Goal: Transaction & Acquisition: Purchase product/service

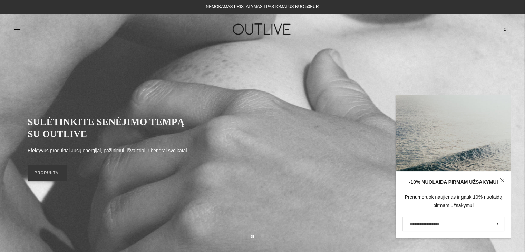
click at [500, 181] on icon at bounding box center [502, 180] width 4 height 4
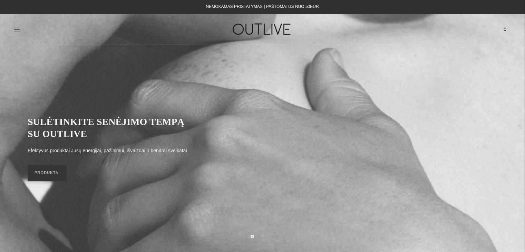
click at [16, 31] on icon at bounding box center [17, 29] width 7 height 7
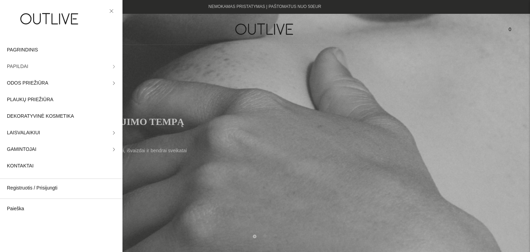
click at [37, 66] on link "PAPILDAI" at bounding box center [61, 66] width 123 height 17
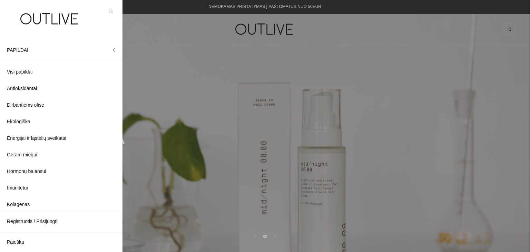
click at [30, 22] on img at bounding box center [50, 19] width 86 height 24
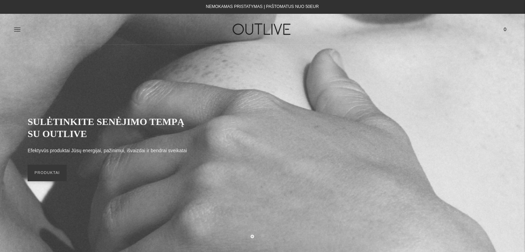
click at [20, 33] on link at bounding box center [17, 29] width 7 height 15
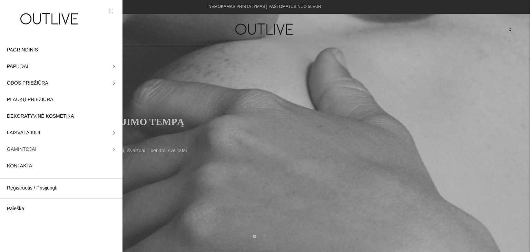
click at [32, 152] on span "GAMINTOJAI" at bounding box center [21, 149] width 29 height 8
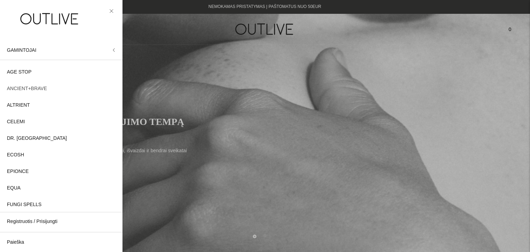
click at [28, 85] on span "ANCIENT+BRAVE" at bounding box center [27, 89] width 40 height 8
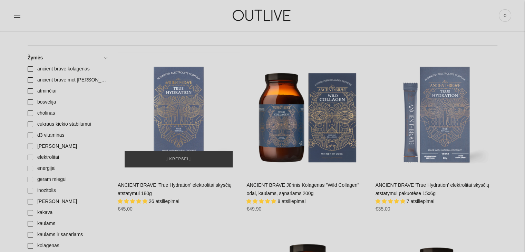
scroll to position [138, 0]
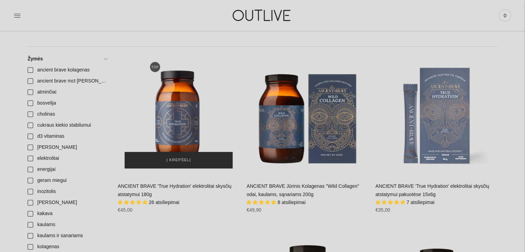
click at [171, 158] on span "Į krepšelį" at bounding box center [178, 160] width 25 height 7
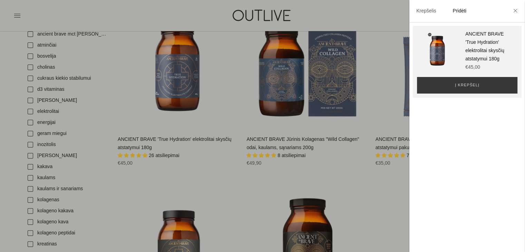
scroll to position [242, 0]
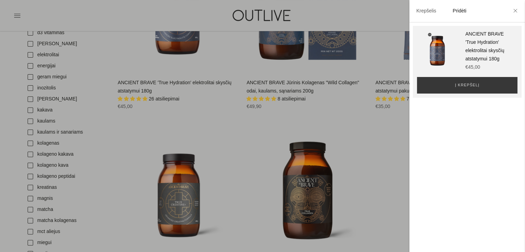
click at [3, 164] on div at bounding box center [262, 126] width 525 height 252
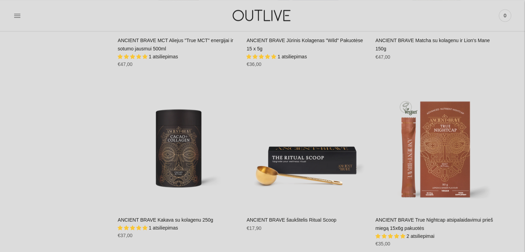
scroll to position [863, 0]
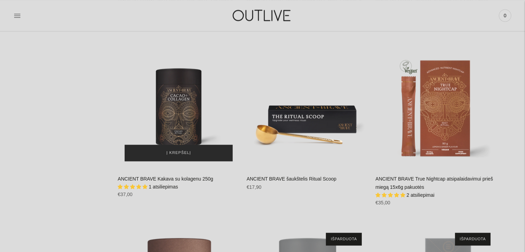
drag, startPoint x: 156, startPoint y: 150, endPoint x: 150, endPoint y: 152, distance: 6.7
click at [156, 150] on button "Į krepšelį" at bounding box center [179, 153] width 108 height 17
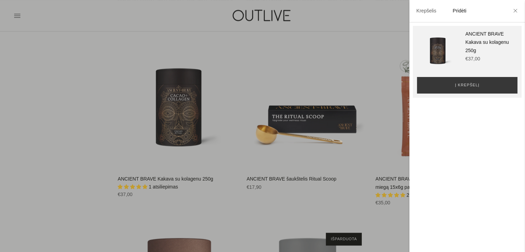
click at [25, 134] on div at bounding box center [262, 126] width 525 height 252
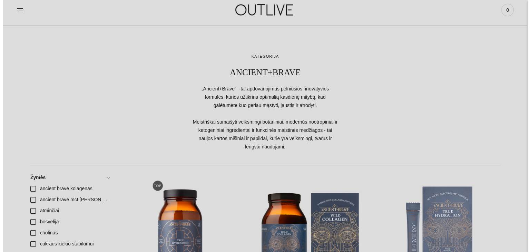
scroll to position [0, 0]
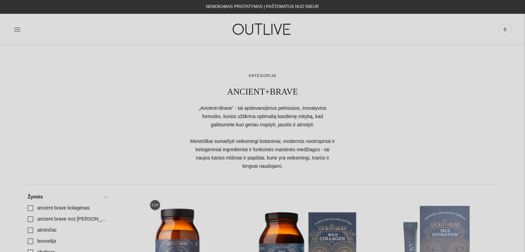
click at [17, 30] on icon at bounding box center [17, 29] width 7 height 7
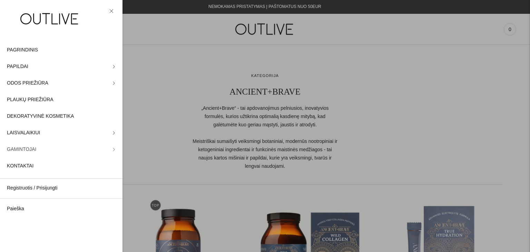
click at [29, 154] on link "GAMINTOJAI" at bounding box center [61, 149] width 123 height 17
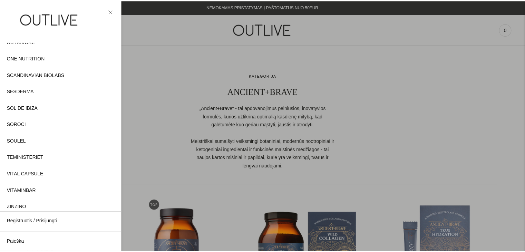
scroll to position [354, 0]
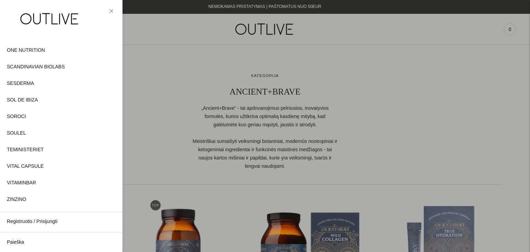
click at [379, 96] on div at bounding box center [265, 126] width 530 height 252
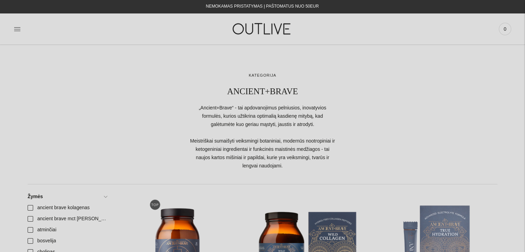
scroll to position [0, 0]
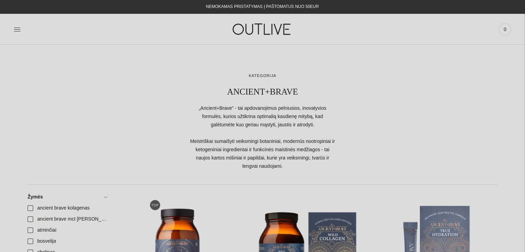
click at [261, 32] on img at bounding box center [262, 29] width 86 height 24
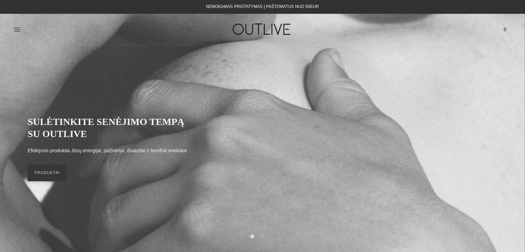
click at [507, 28] on span "0" at bounding box center [505, 30] width 10 height 10
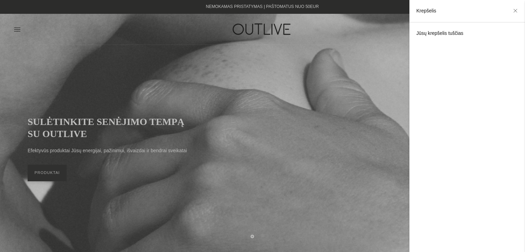
click at [430, 38] on div "Jūsų krepšelis tuščias" at bounding box center [468, 137] width 116 height 230
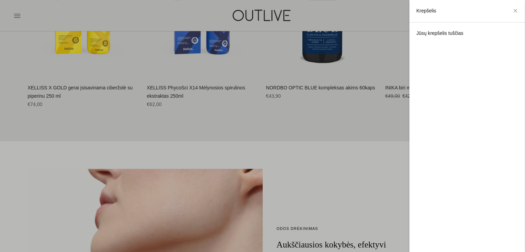
click at [0, 153] on div at bounding box center [262, 126] width 525 height 252
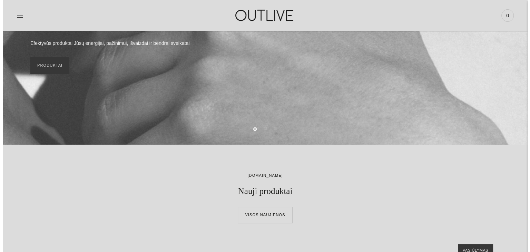
scroll to position [104, 0]
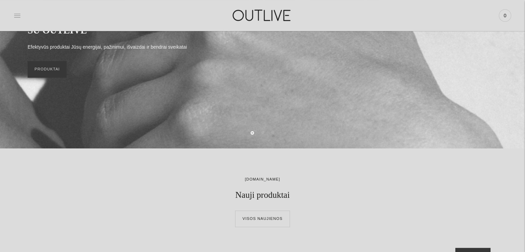
click at [17, 17] on icon at bounding box center [17, 15] width 6 height 3
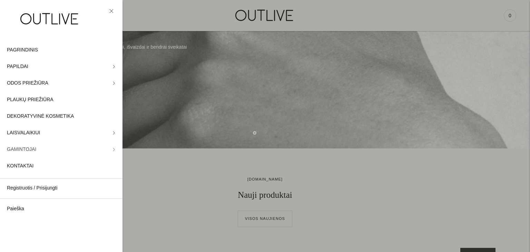
click at [29, 148] on span "GAMINTOJAI" at bounding box center [21, 149] width 29 height 8
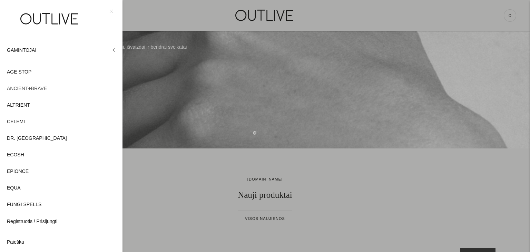
click at [23, 92] on span "ANCIENT+BRAVE" at bounding box center [27, 89] width 40 height 8
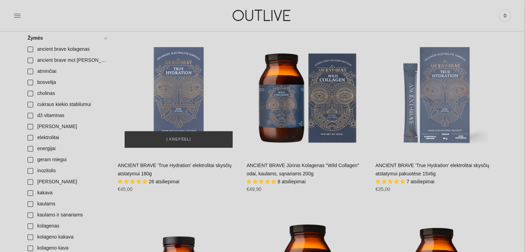
scroll to position [104, 0]
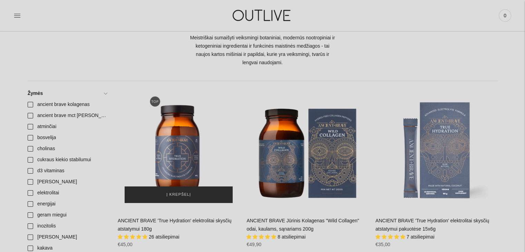
click at [169, 197] on span "Į krepšelį" at bounding box center [178, 194] width 25 height 7
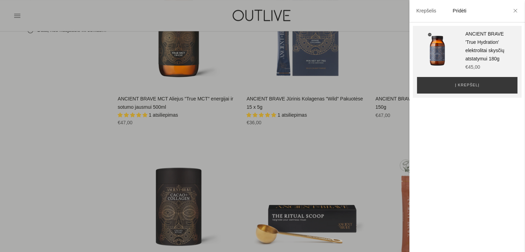
scroll to position [898, 0]
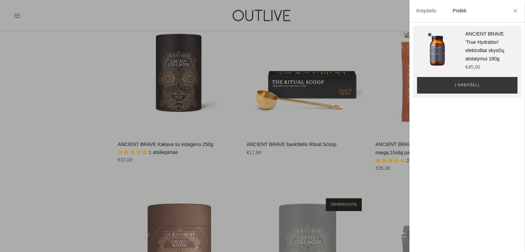
click at [85, 100] on div at bounding box center [262, 126] width 525 height 252
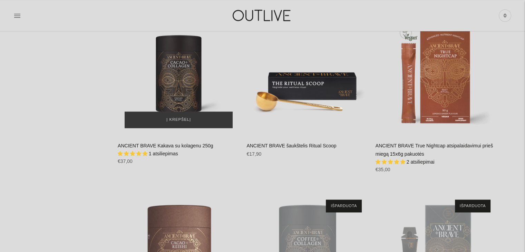
scroll to position [897, 0]
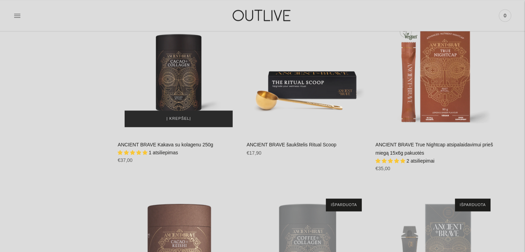
click at [177, 119] on span "Į krepšelį" at bounding box center [178, 118] width 25 height 7
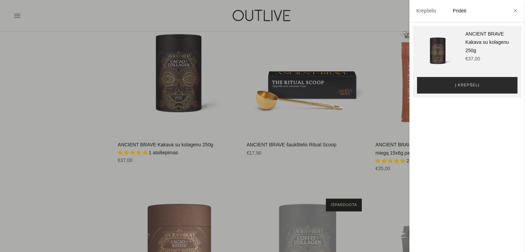
click at [454, 91] on button "Į krepšelį" at bounding box center [467, 85] width 100 height 17
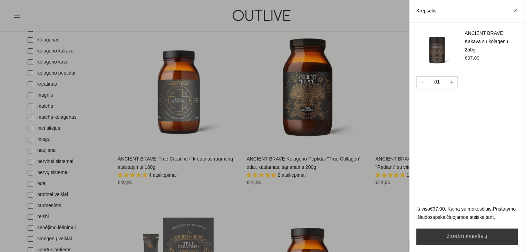
click at [0, 143] on div at bounding box center [262, 126] width 525 height 252
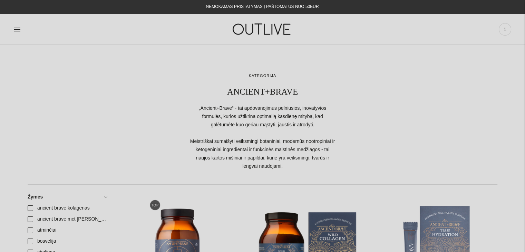
scroll to position [138, 0]
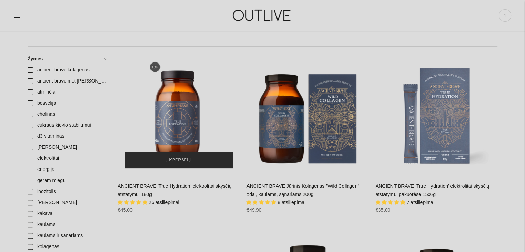
click at [172, 164] on button "Į krepšelį" at bounding box center [179, 160] width 108 height 17
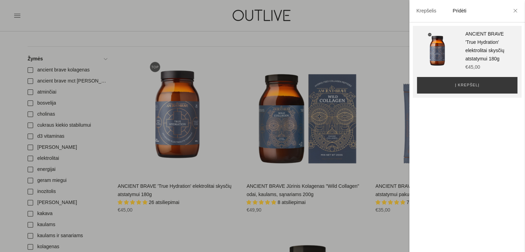
click at [459, 11] on link "Pridėti" at bounding box center [460, 11] width 14 height 8
click at [464, 82] on span "Į krepšelį" at bounding box center [467, 85] width 25 height 7
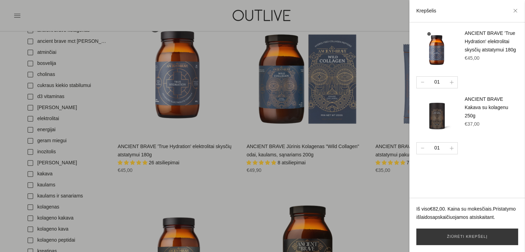
scroll to position [207, 0]
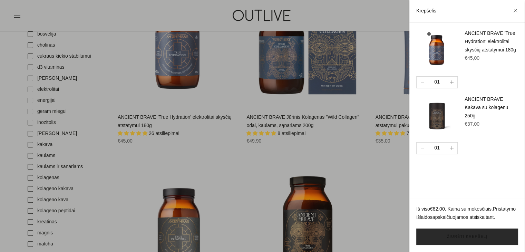
click at [484, 235] on link "Žiūrėti krepšelį" at bounding box center [467, 237] width 102 height 17
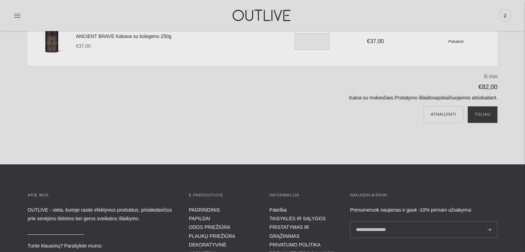
scroll to position [104, 0]
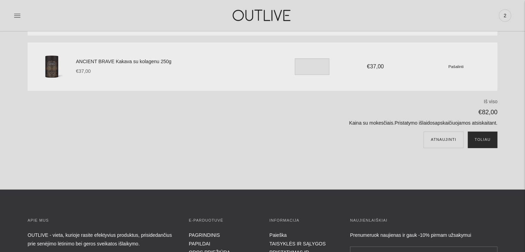
click at [482, 145] on button "Toliau" at bounding box center [483, 140] width 30 height 17
click at [456, 65] on small "Pašalinti" at bounding box center [456, 66] width 15 height 4
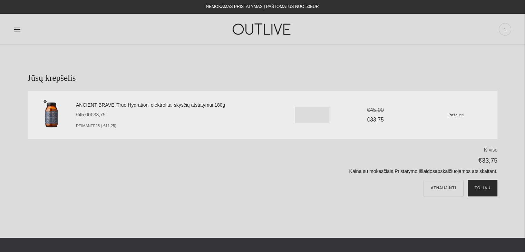
click at [488, 190] on button "Toliau" at bounding box center [483, 188] width 30 height 17
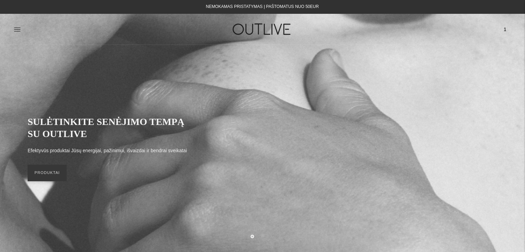
click at [504, 31] on span "1" at bounding box center [505, 30] width 10 height 10
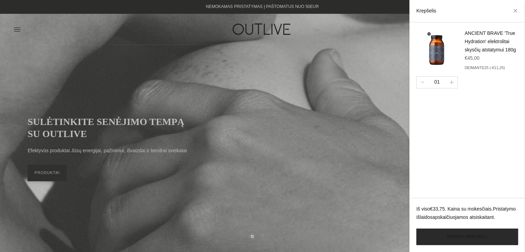
click at [474, 238] on link "Žiūrėti krepšelį" at bounding box center [467, 237] width 102 height 17
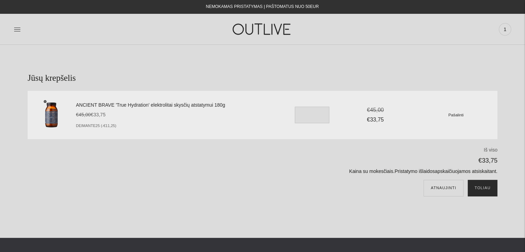
click at [487, 186] on button "Toliau" at bounding box center [483, 188] width 30 height 17
